Goal: Go to known website: Access a specific website the user already knows

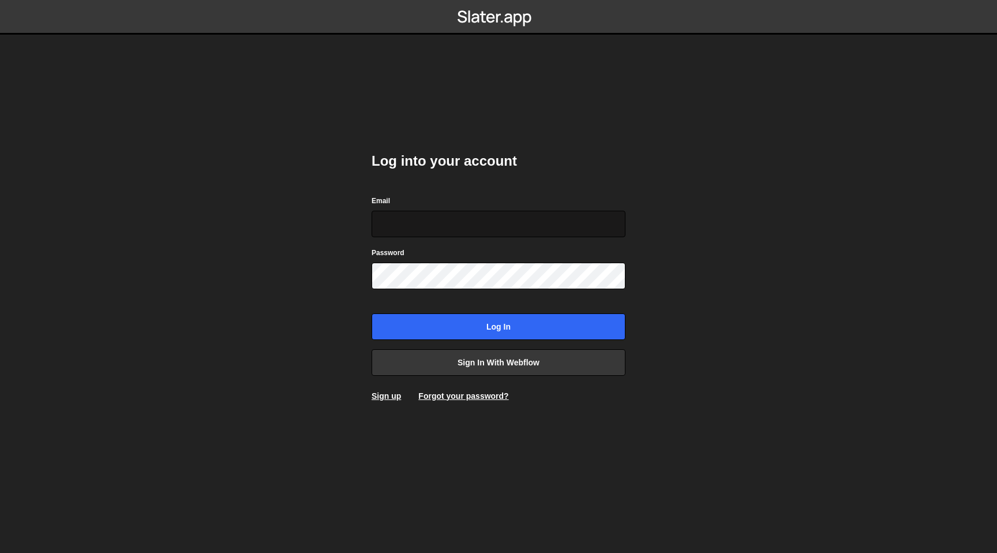
click at [608, 229] on input "Email" at bounding box center [499, 224] width 254 height 27
click at [499, 0] on com-1password-button at bounding box center [499, 0] width 0 height 0
type input "[EMAIL_ADDRESS][DOMAIN_NAME]"
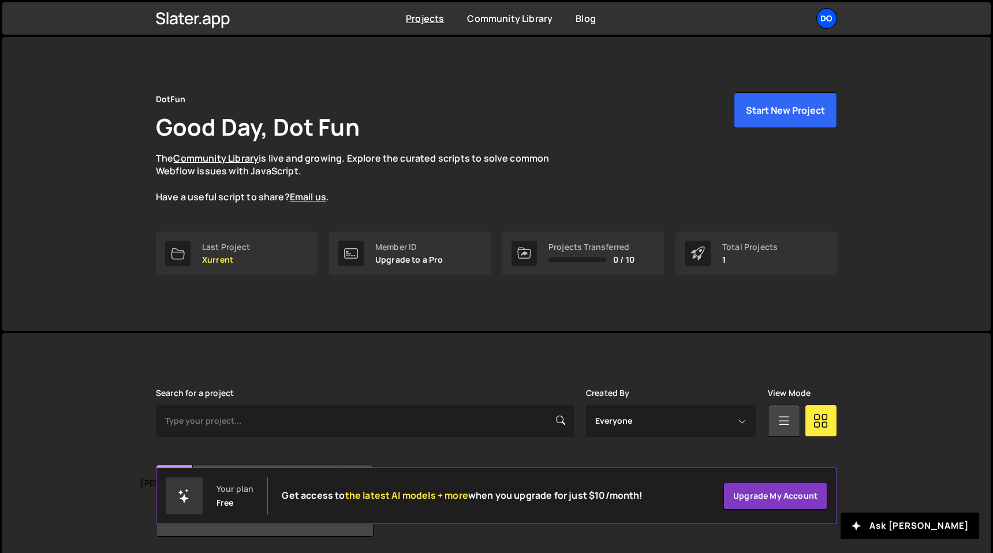
click at [836, 18] on div "Projects Community Library Blog Do Projects Your Teams Account Upgrade Logout" at bounding box center [497, 18] width 716 height 32
